Goal: Task Accomplishment & Management: Manage account settings

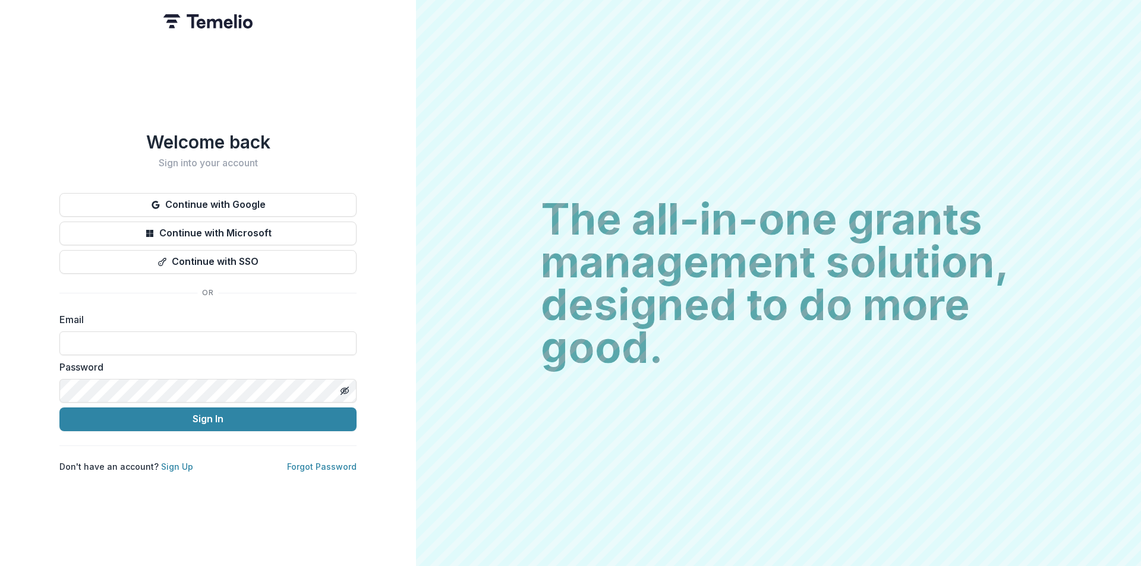
click at [273, 186] on div "Welcome back Sign into your account Continue with Google Continue with Microsof…" at bounding box center [207, 301] width 297 height 341
click at [272, 194] on button "Continue with Google" at bounding box center [207, 205] width 297 height 24
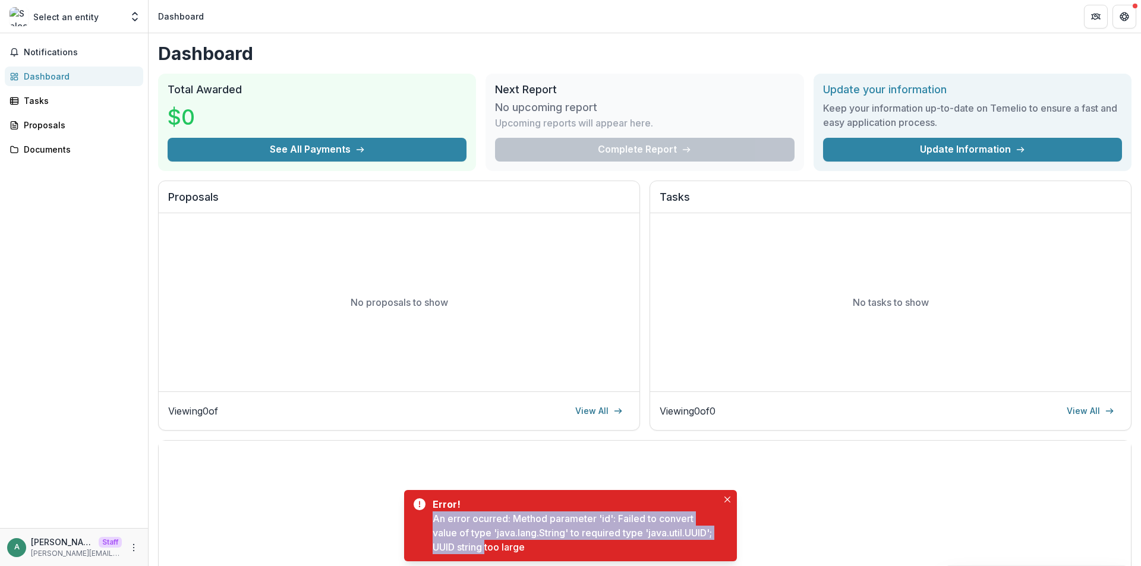
drag, startPoint x: 560, startPoint y: 544, endPoint x: 432, endPoint y: 521, distance: 130.4
click at [432, 521] on div "Error! An error ocurred: Method parameter 'id': Failed to convert value of type…" at bounding box center [570, 525] width 333 height 71
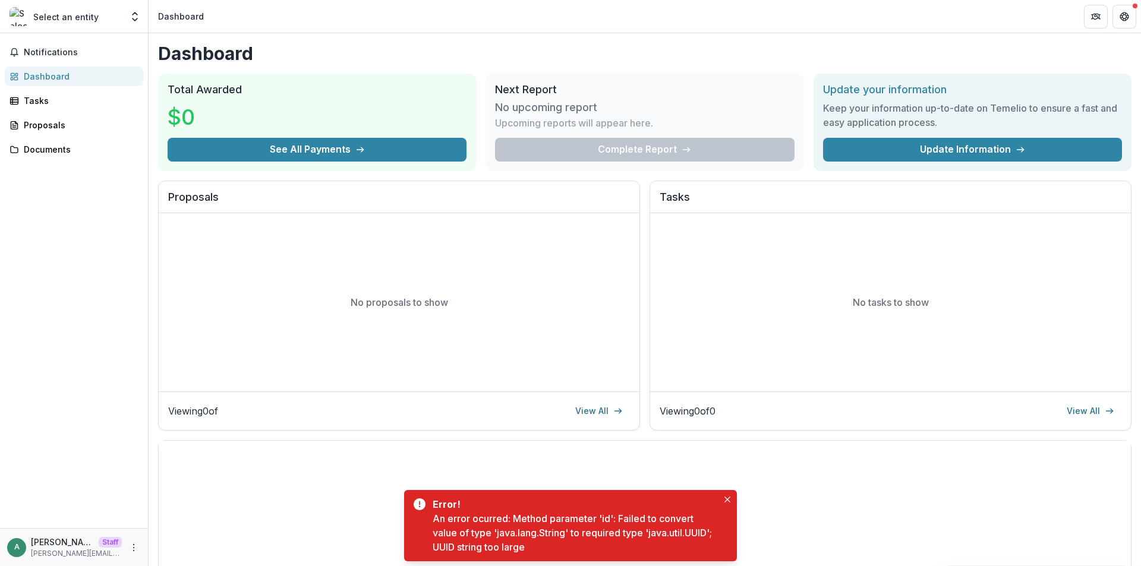
click at [55, 136] on div "Notifications Dashboard Tasks Proposals Documents" at bounding box center [74, 280] width 148 height 495
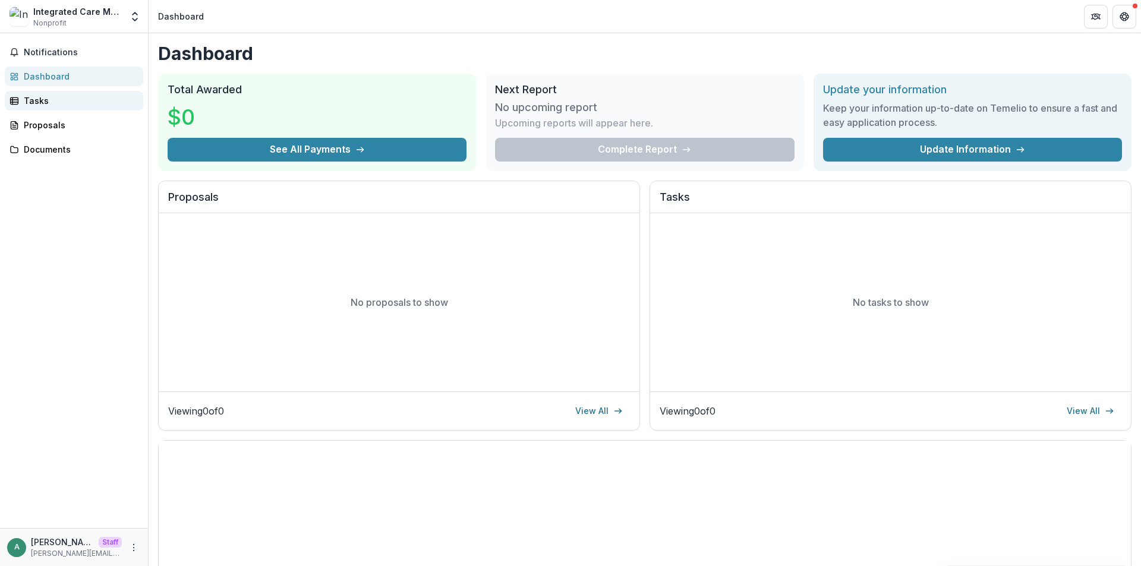
click at [70, 98] on div "Tasks" at bounding box center [79, 100] width 110 height 12
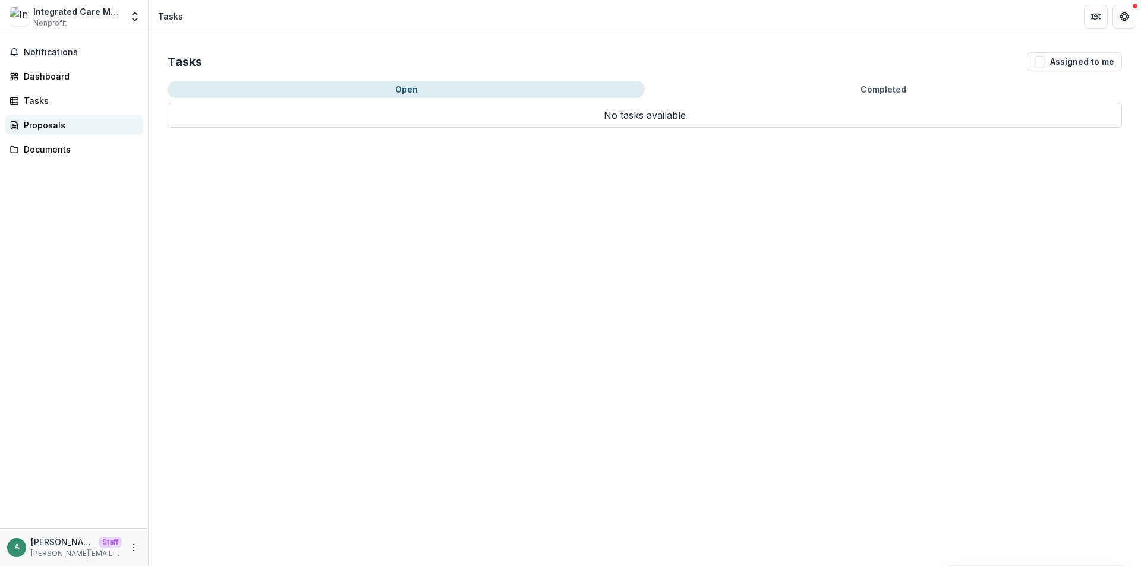
click at [81, 122] on div "Proposals" at bounding box center [79, 125] width 110 height 12
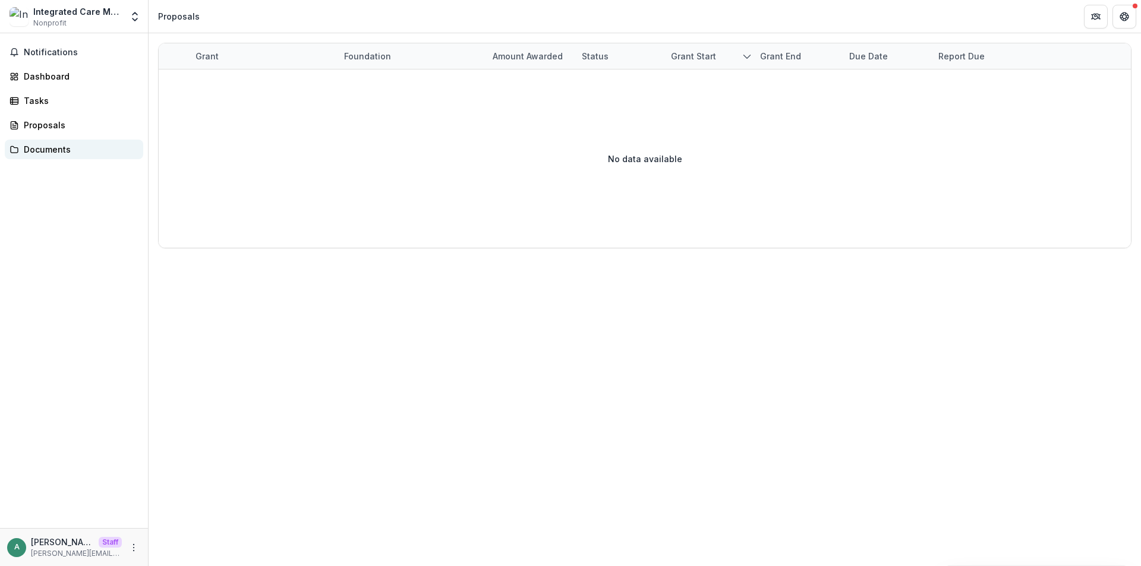
click at [78, 153] on div "Documents" at bounding box center [79, 149] width 110 height 12
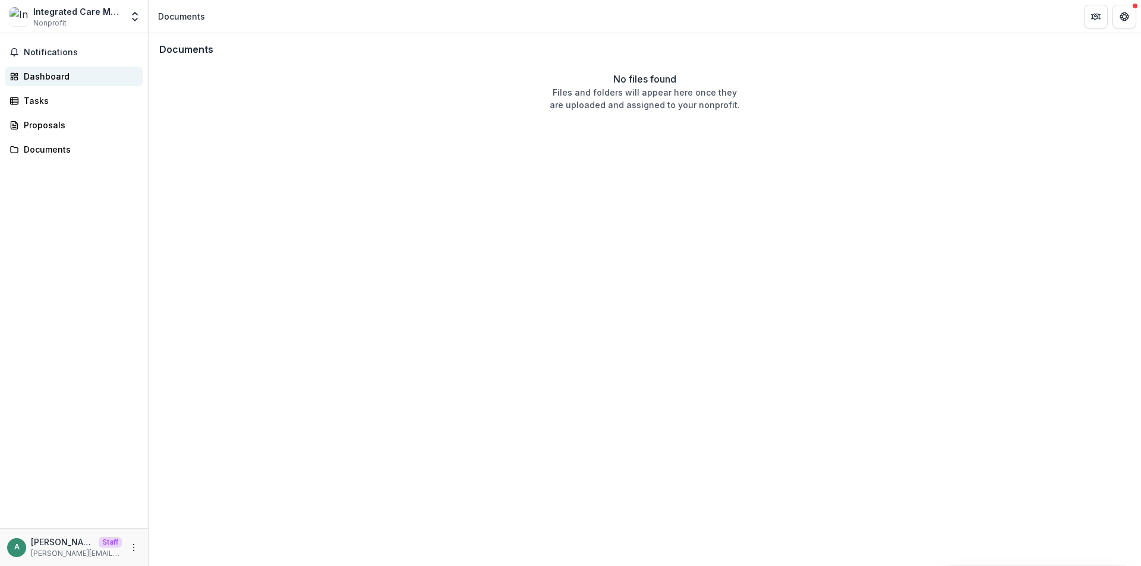
click at [68, 69] on link "Dashboard" at bounding box center [74, 77] width 138 height 20
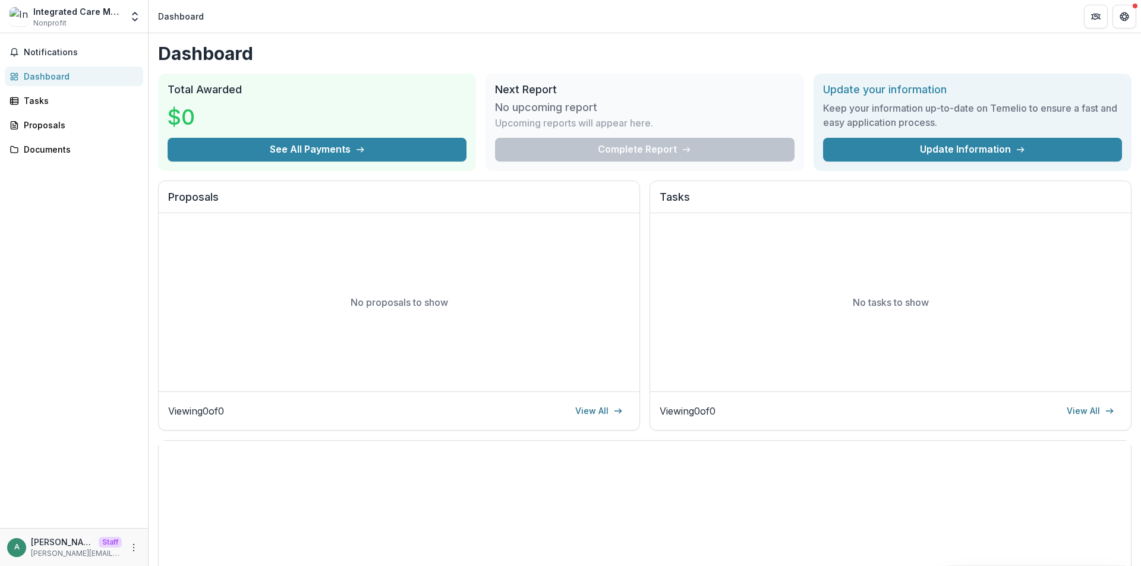
drag, startPoint x: 133, startPoint y: 544, endPoint x: 184, endPoint y: 534, distance: 51.5
click at [133, 544] on icon "More" at bounding box center [134, 548] width 10 height 10
click at [198, 526] on link "Settings" at bounding box center [212, 523] width 127 height 20
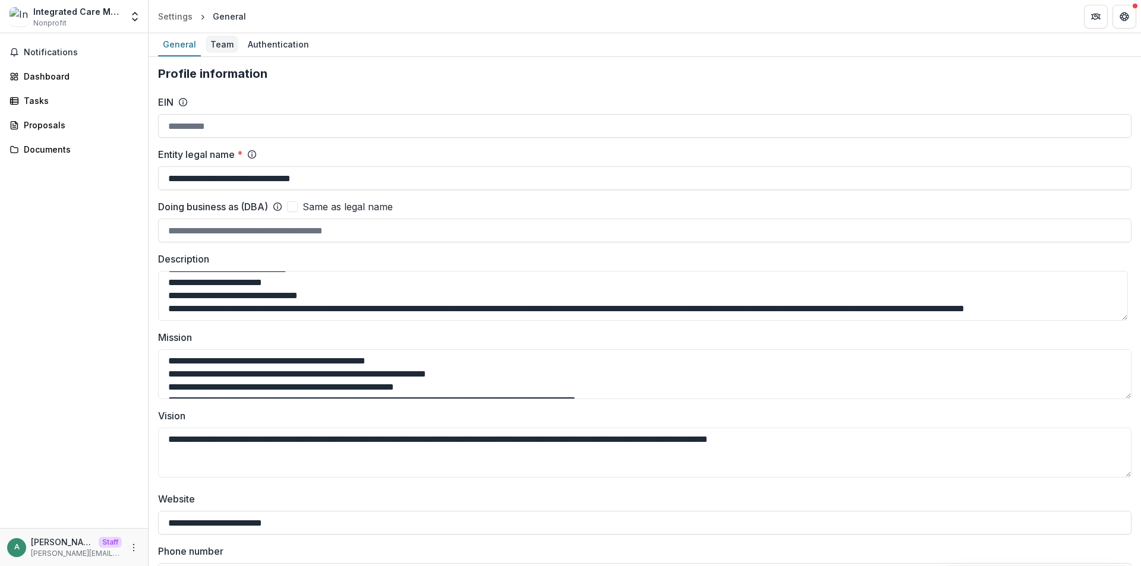
click at [218, 46] on div "Team" at bounding box center [222, 44] width 33 height 17
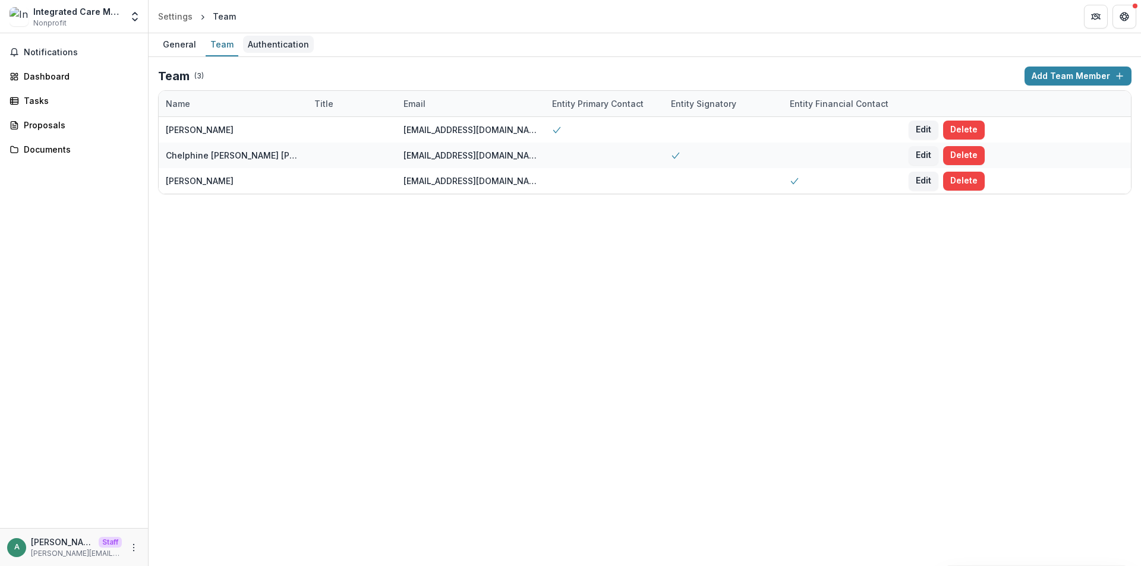
click at [283, 49] on div "Authentication" at bounding box center [278, 44] width 71 height 17
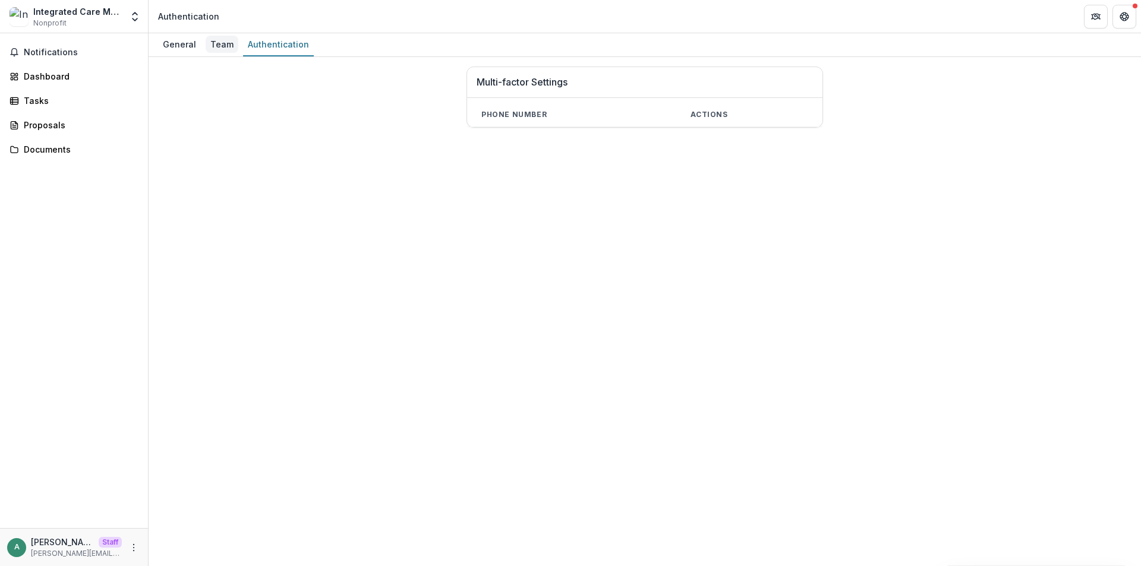
click at [219, 46] on div "Team" at bounding box center [222, 44] width 33 height 17
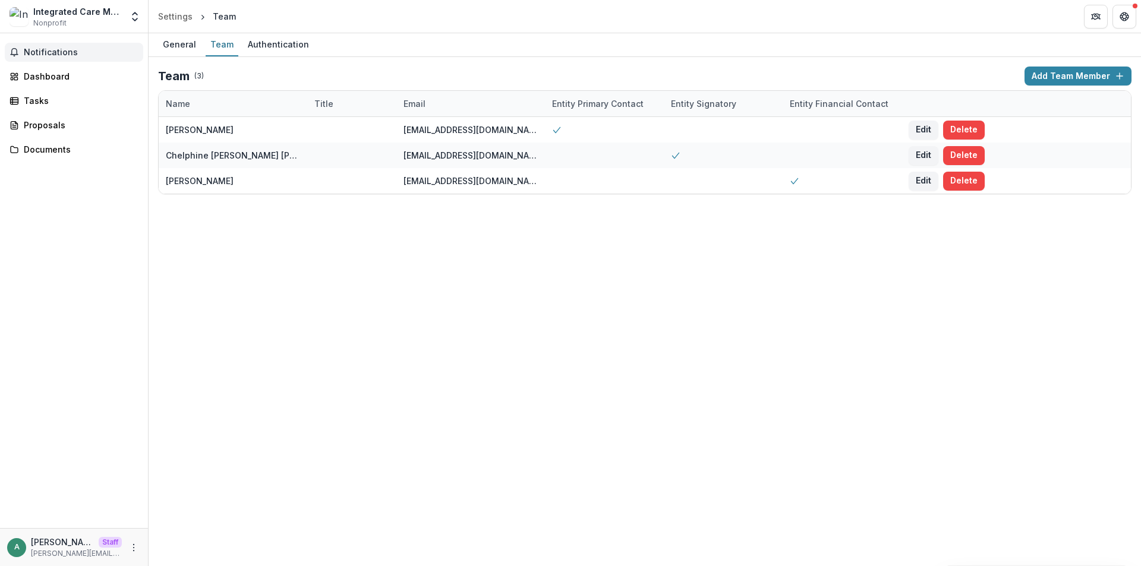
click at [61, 56] on span "Notifications" at bounding box center [81, 53] width 115 height 10
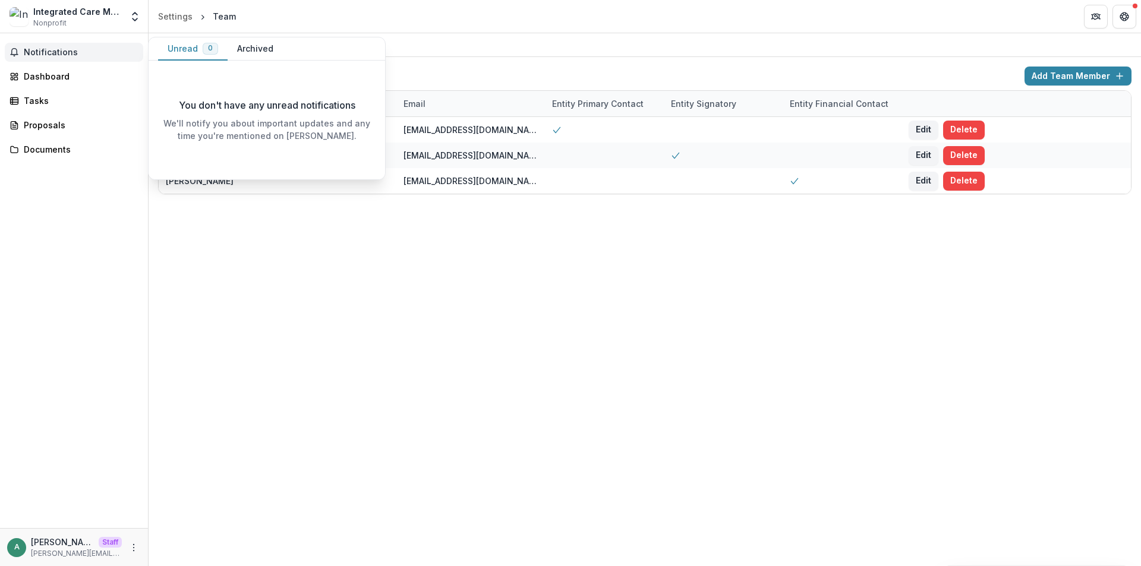
click at [256, 48] on button "Archived" at bounding box center [255, 48] width 55 height 23
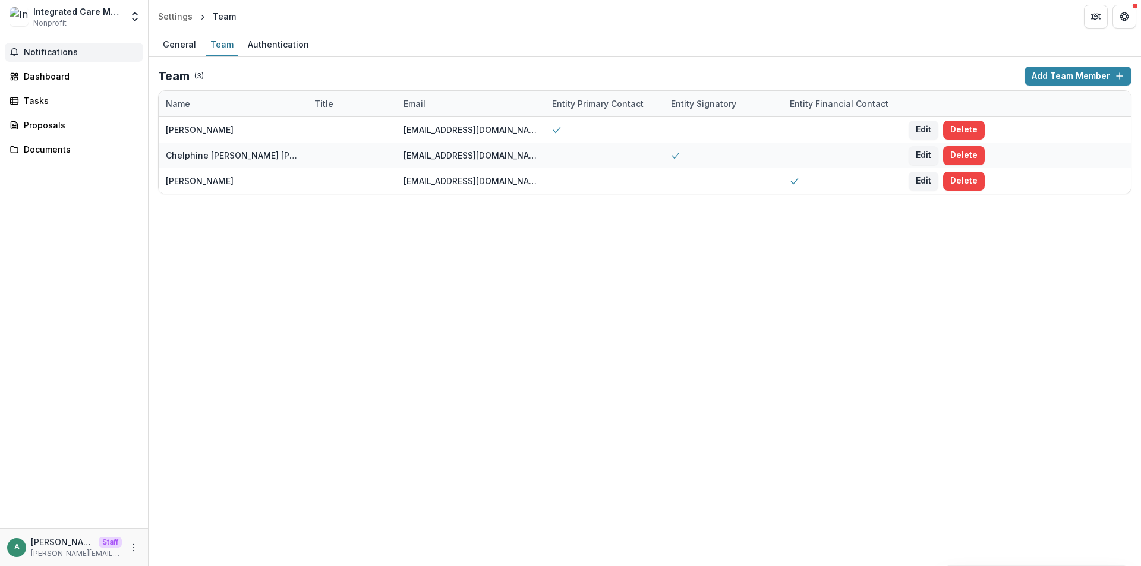
click at [257, 292] on div "General Team Authentication Team ( 3 ) Add Team Member Name Title Email Entity …" at bounding box center [645, 299] width 992 height 533
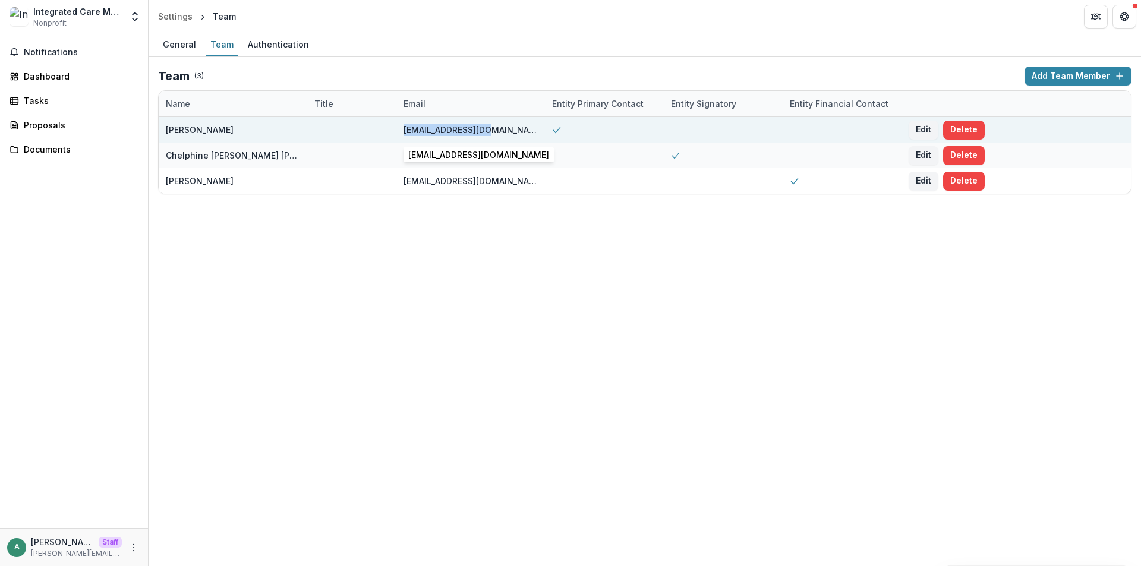
drag, startPoint x: 402, startPoint y: 130, endPoint x: 499, endPoint y: 128, distance: 96.9
click at [499, 128] on div "kjchau88@gmail.com" at bounding box center [470, 130] width 149 height 26
copy div "kjchau88@gmail.com"
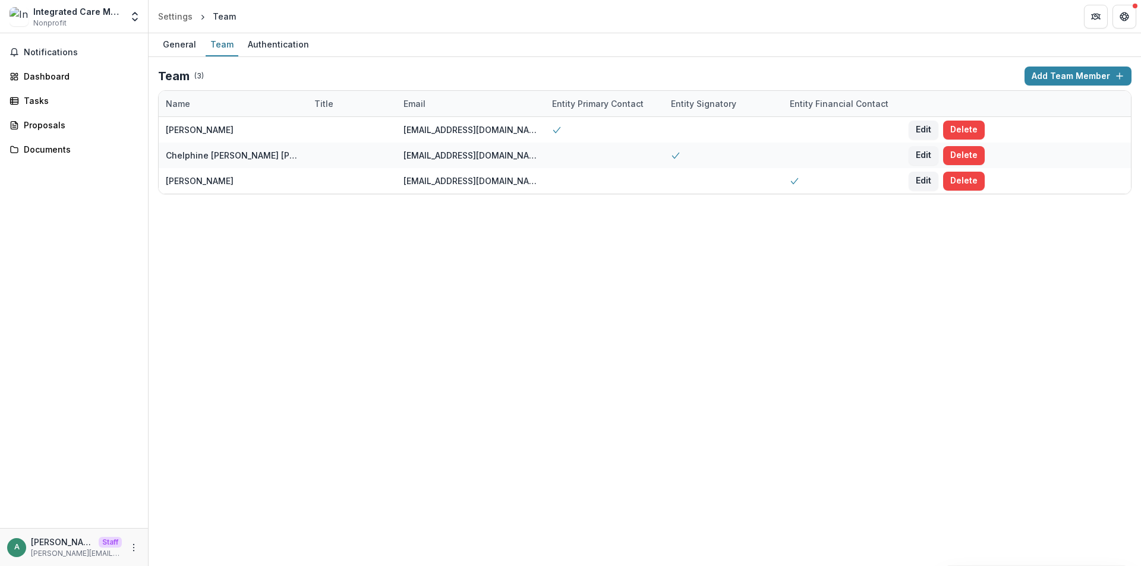
click at [503, 247] on div "General Team Authentication Team ( 3 ) Add Team Member Name Title Email Entity …" at bounding box center [645, 299] width 992 height 533
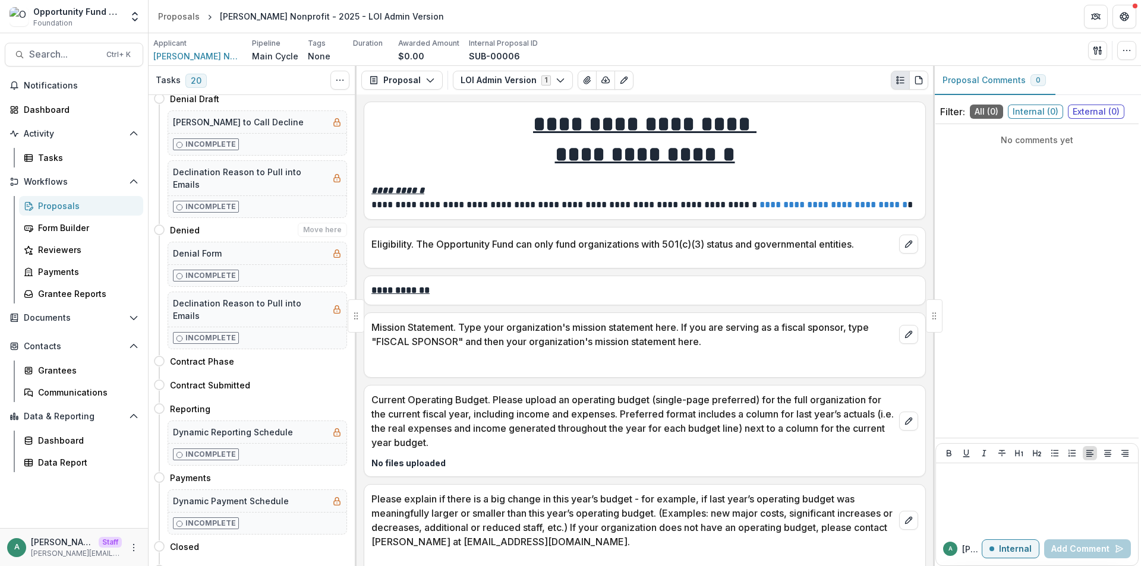
scroll to position [2063, 0]
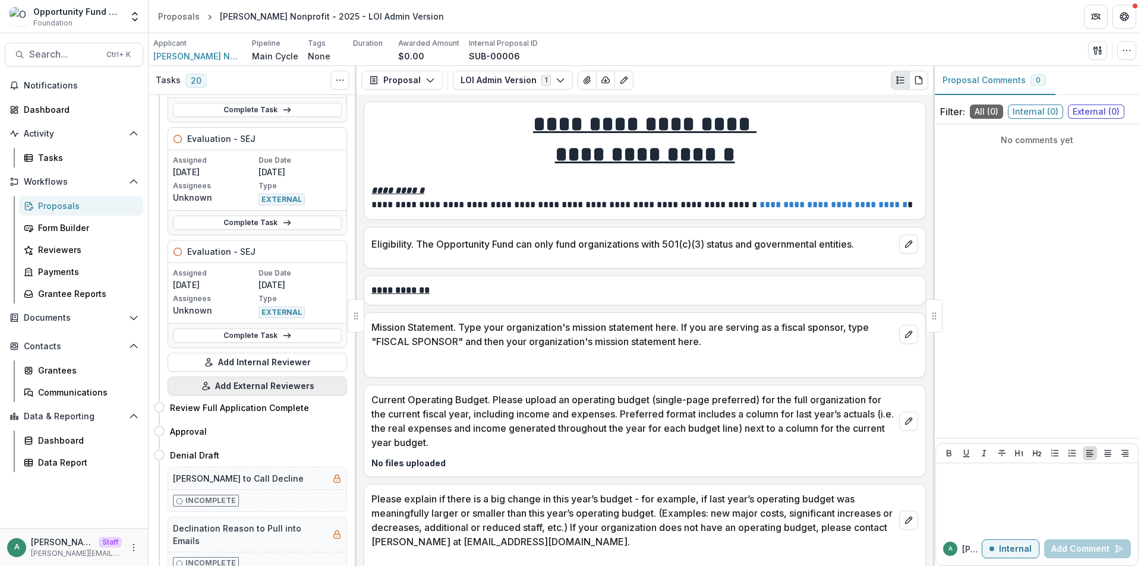
click at [269, 384] on button "Add External Reviewers" at bounding box center [257, 386] width 179 height 19
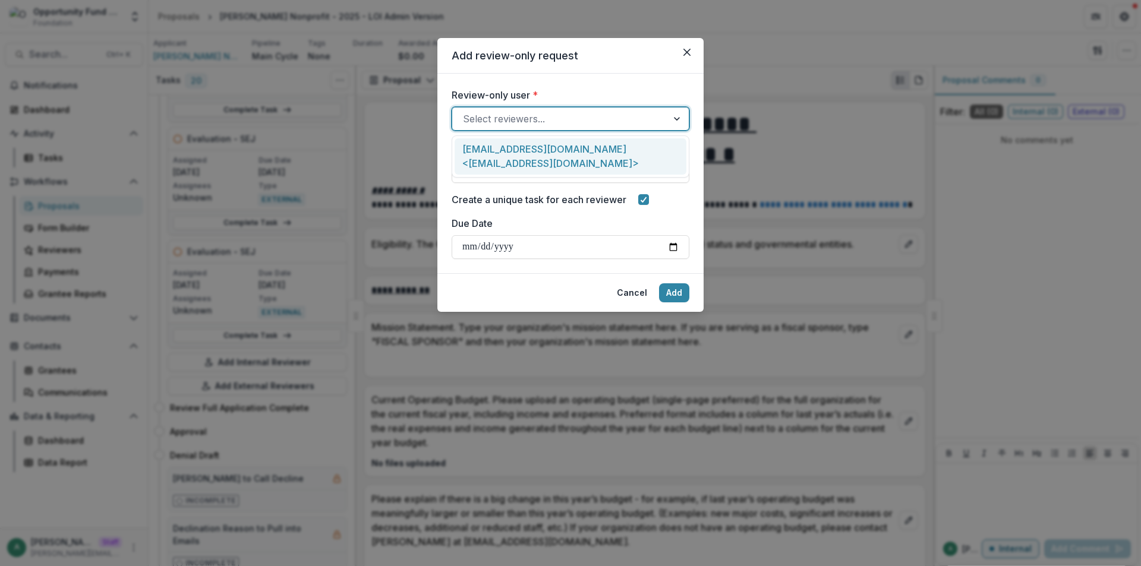
click at [550, 116] on div at bounding box center [560, 119] width 194 height 17
click at [540, 146] on div "lucyjfey@gmail.com <lucyjfey@gmail.com>" at bounding box center [571, 156] width 232 height 36
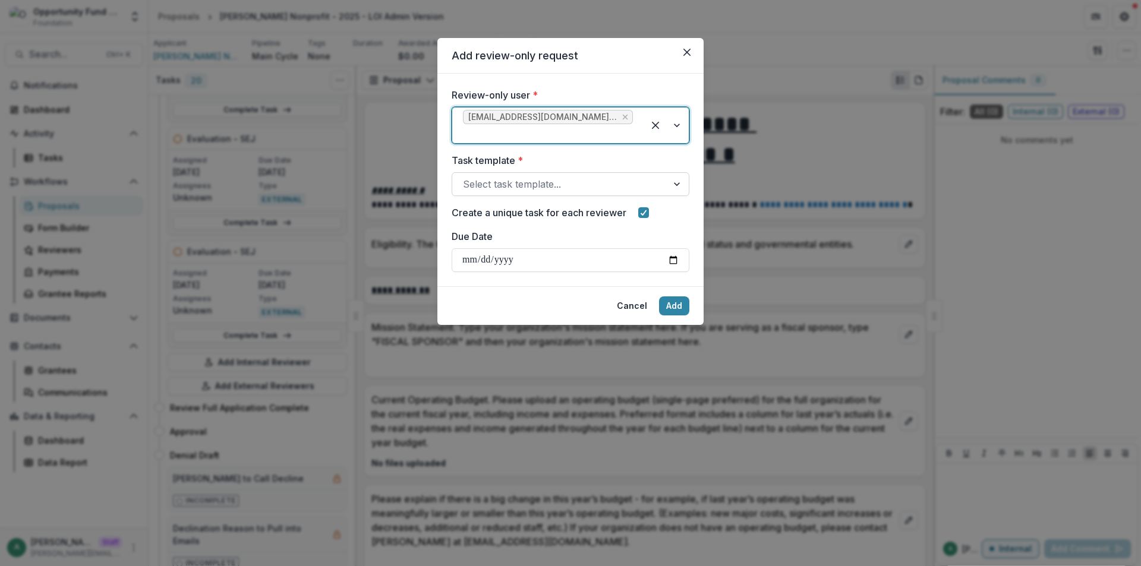
click at [540, 195] on div "Select task template..." at bounding box center [571, 184] width 238 height 24
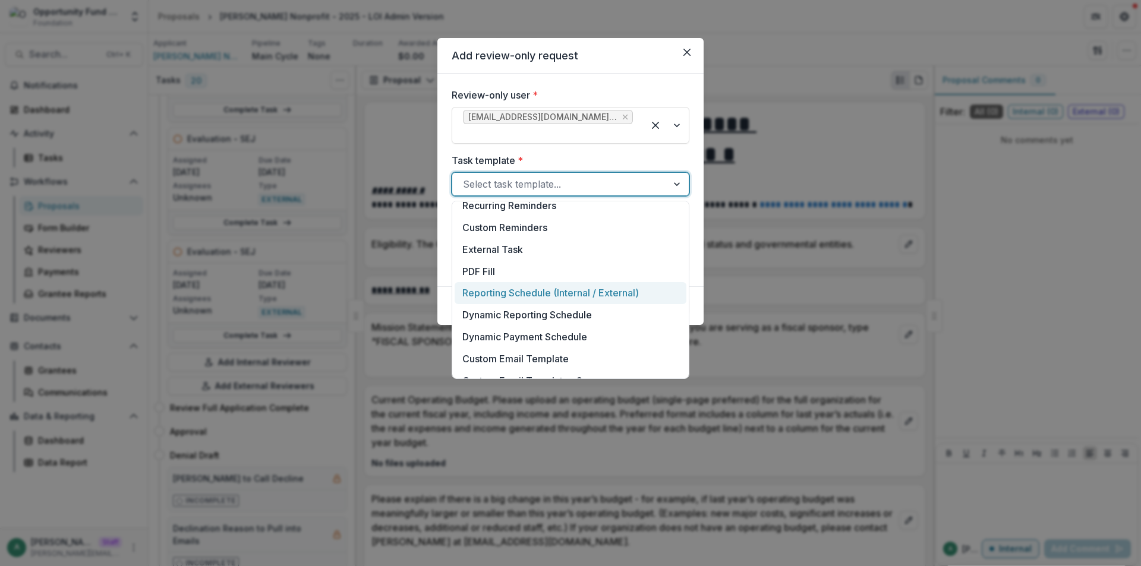
scroll to position [119, 0]
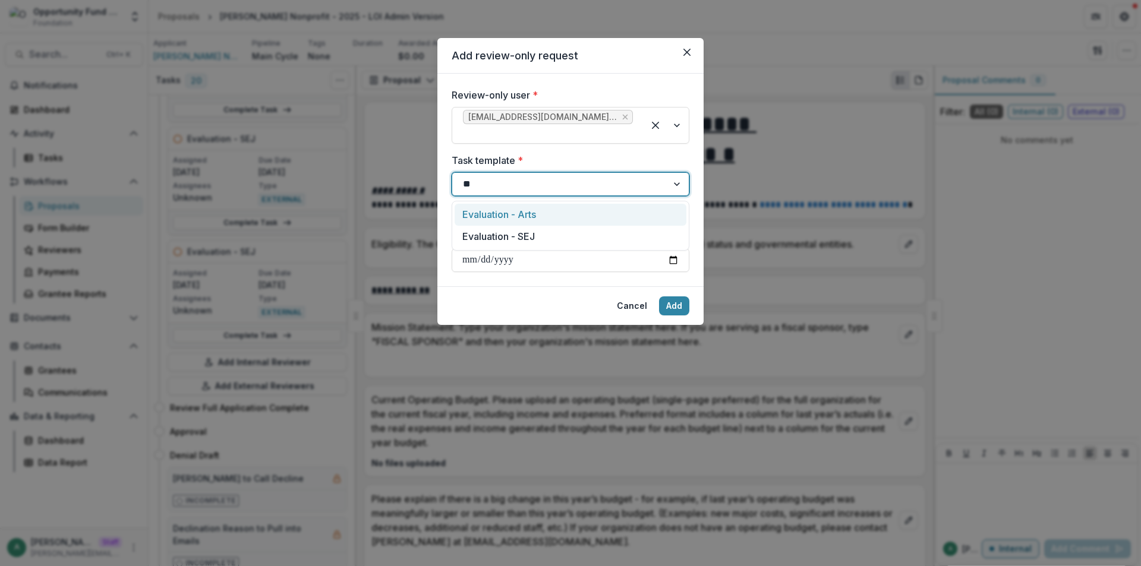
type input "***"
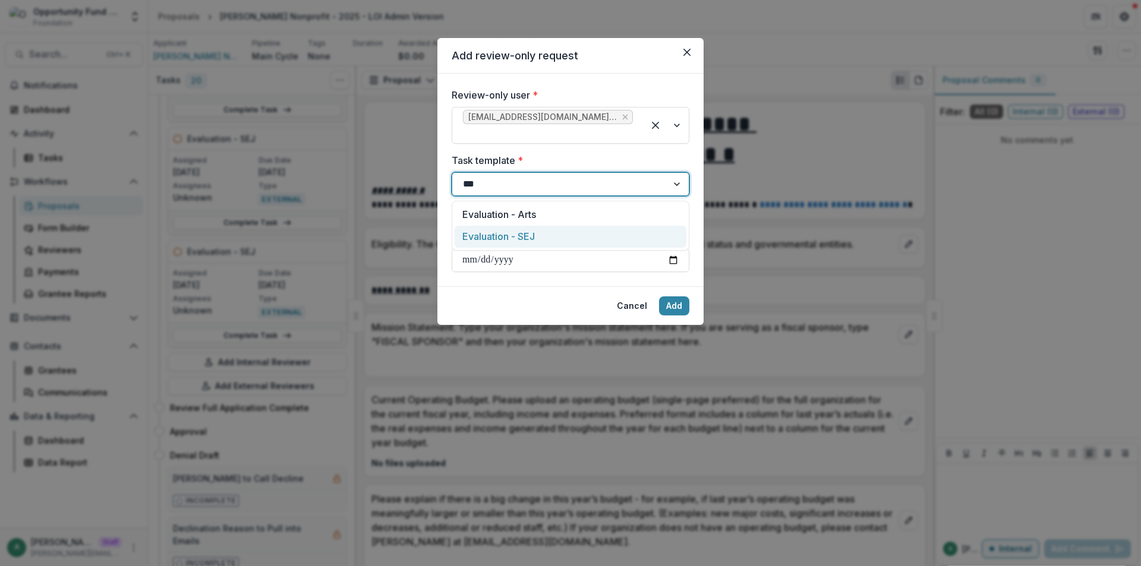
click at [550, 231] on div "Evaluation - SEJ" at bounding box center [571, 237] width 232 height 22
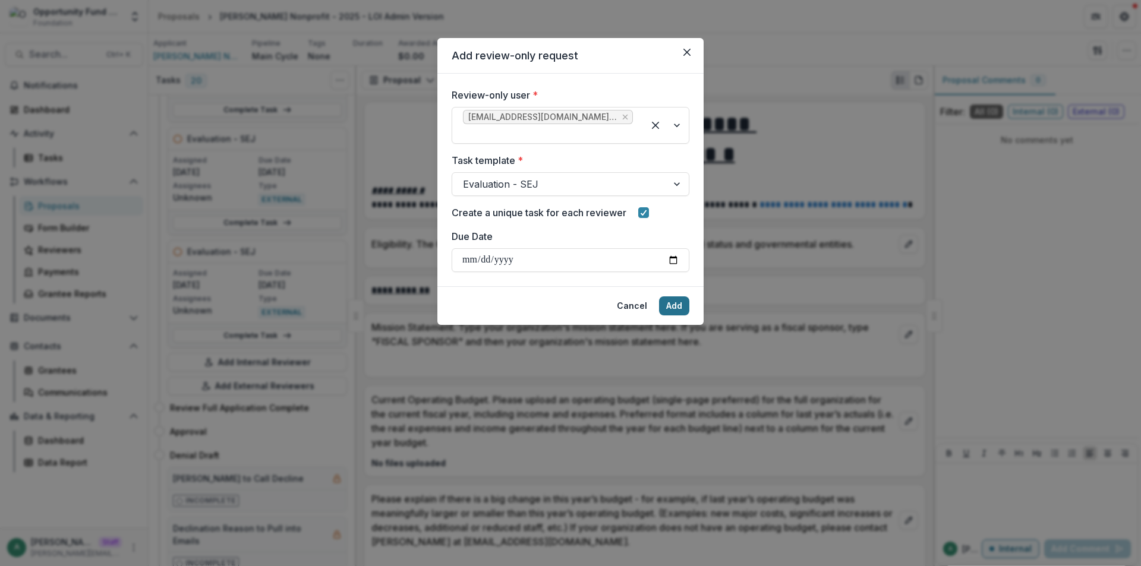
click at [676, 311] on button "Add" at bounding box center [674, 306] width 30 height 19
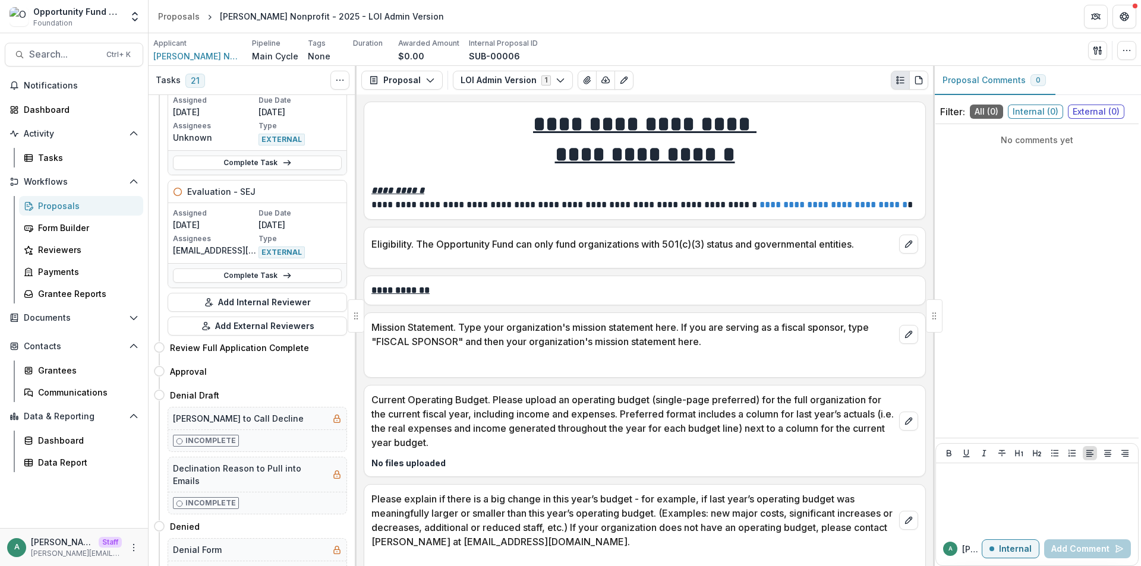
scroll to position [2117, 0]
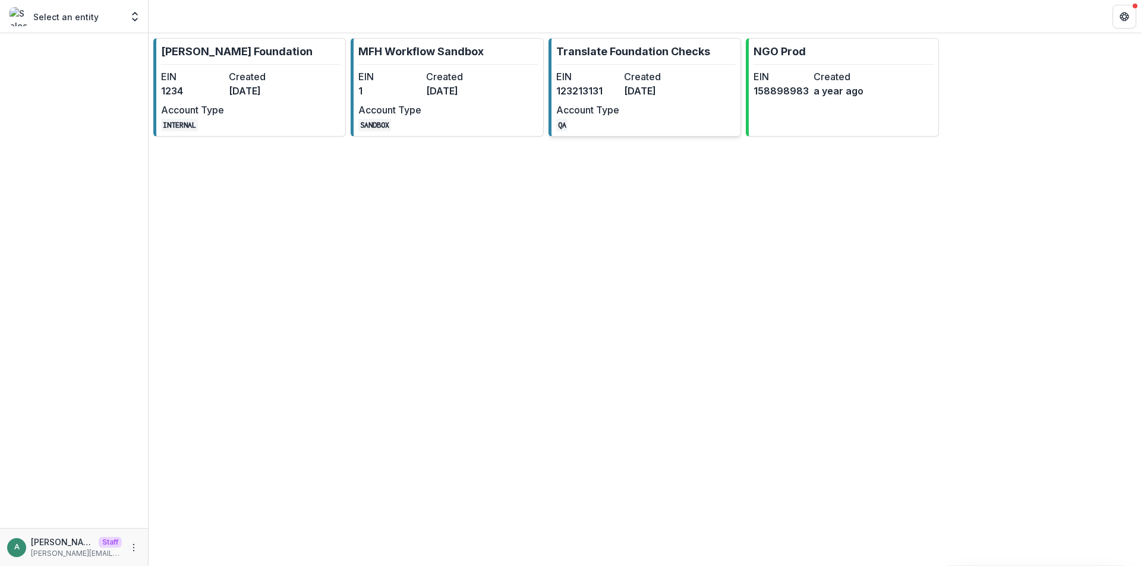
click at [662, 68] on link "Translate Foundation Checks EIN [US_EMPLOYER_IDENTIFICATION_NUMBER] Created [DA…" at bounding box center [645, 87] width 193 height 99
